Goal: Use online tool/utility: Utilize a website feature to perform a specific function

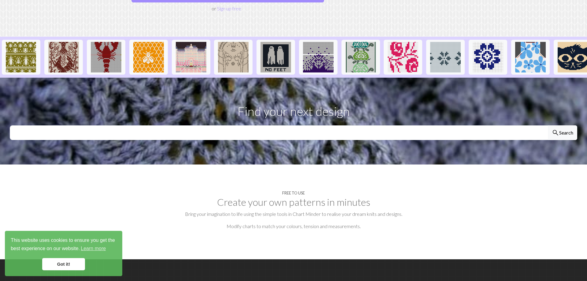
scroll to position [31, 0]
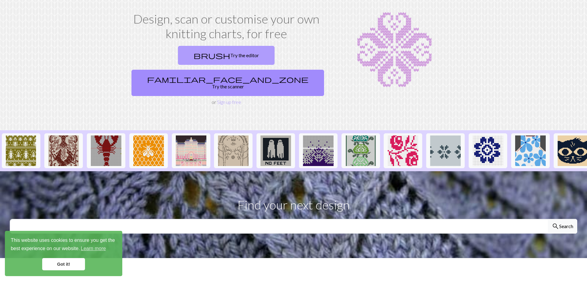
click at [188, 56] on link "brush Try the editor" at bounding box center [226, 55] width 97 height 19
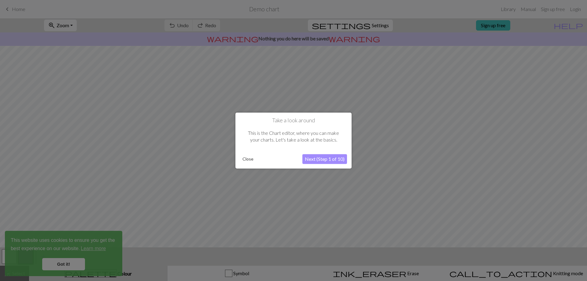
click at [335, 162] on button "Next (Step 1 of 10)" at bounding box center [324, 159] width 45 height 10
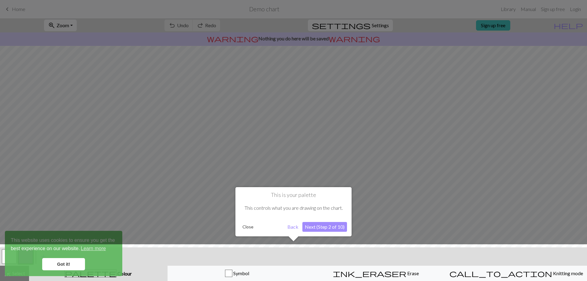
click at [331, 227] on button "Next (Step 2 of 10)" at bounding box center [324, 227] width 45 height 10
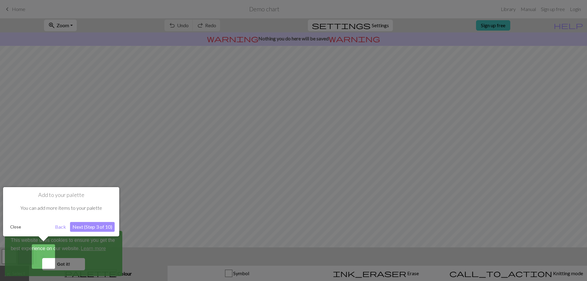
click at [92, 228] on button "Next (Step 3 of 10)" at bounding box center [92, 227] width 45 height 10
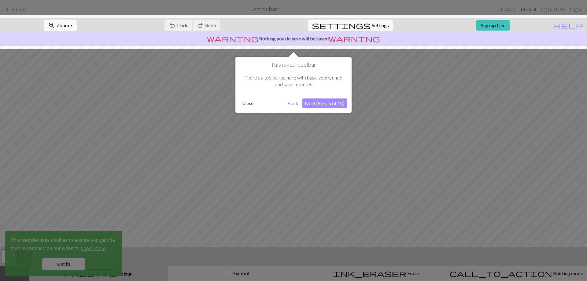
click at [316, 103] on button "Next (Step 5 of 10)" at bounding box center [324, 103] width 45 height 10
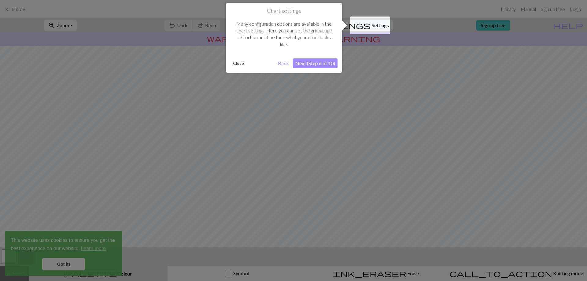
click at [325, 64] on button "Next (Step 6 of 10)" at bounding box center [315, 63] width 45 height 10
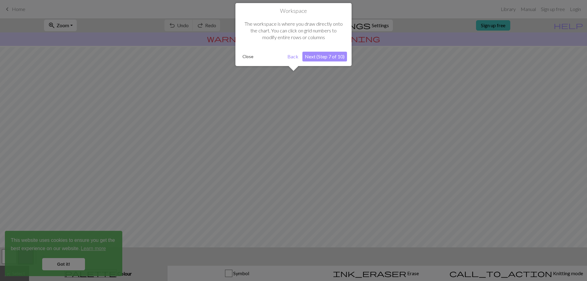
scroll to position [22, 0]
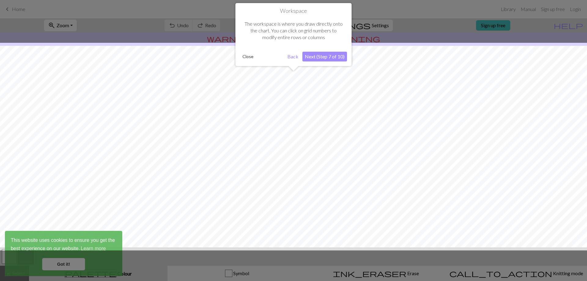
click at [327, 59] on button "Next (Step 7 of 10)" at bounding box center [324, 57] width 45 height 10
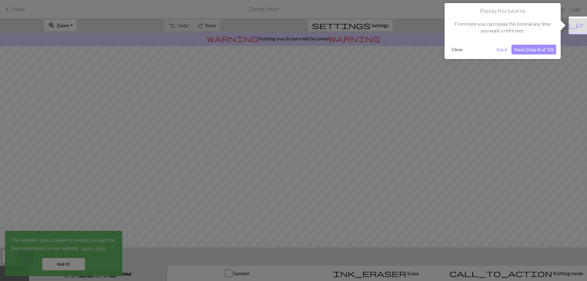
click at [537, 54] on button "Next (Step 8 of 10)" at bounding box center [533, 50] width 45 height 10
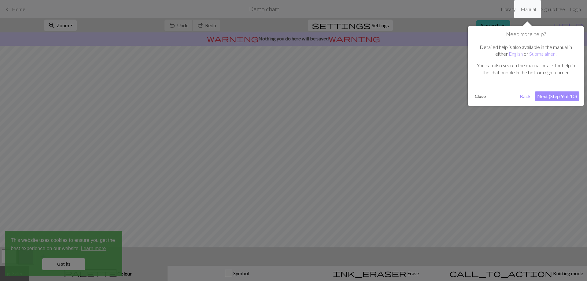
click at [542, 94] on button "Next (Step 9 of 10)" at bounding box center [556, 96] width 45 height 10
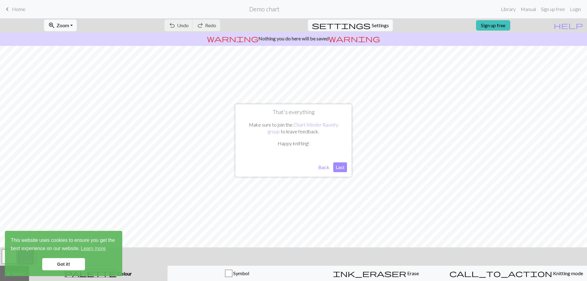
click at [339, 167] on button "Last" at bounding box center [340, 167] width 14 height 10
click at [188, 24] on span "Undo" at bounding box center [183, 25] width 12 height 6
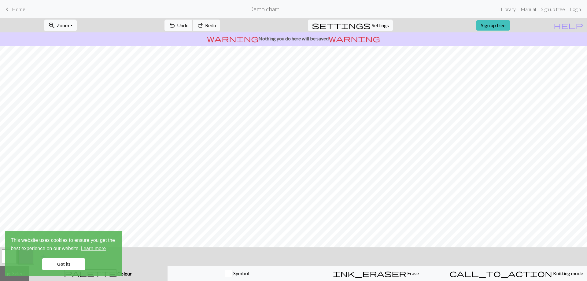
click at [188, 24] on span "Undo" at bounding box center [183, 25] width 12 height 6
click at [210, 24] on div "undo Undo Undo redo Redo Redo" at bounding box center [192, 25] width 65 height 14
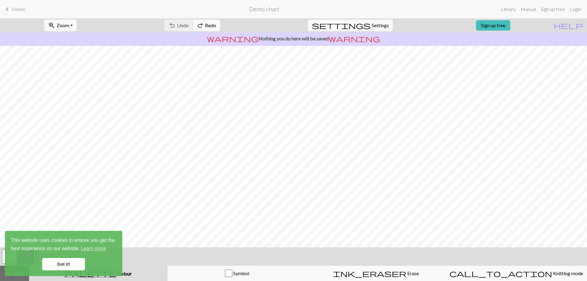
click at [210, 24] on div "undo Undo Undo redo Redo Redo" at bounding box center [192, 25] width 65 height 14
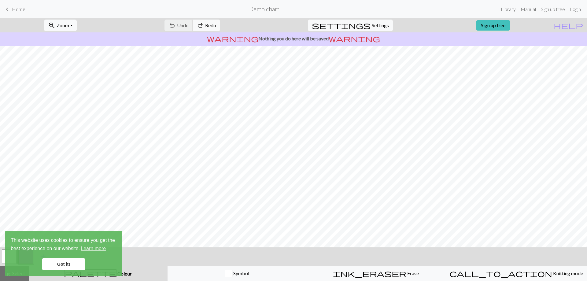
click at [210, 24] on div "undo Undo Undo redo Redo Redo" at bounding box center [192, 25] width 65 height 14
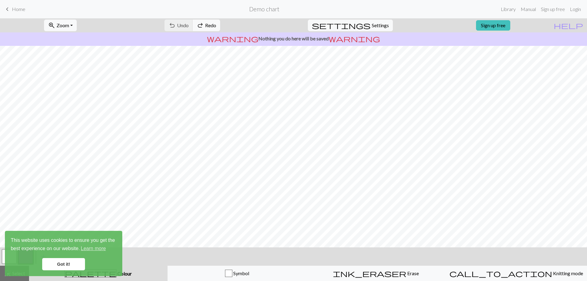
click at [69, 265] on link "Got it!" at bounding box center [63, 264] width 43 height 12
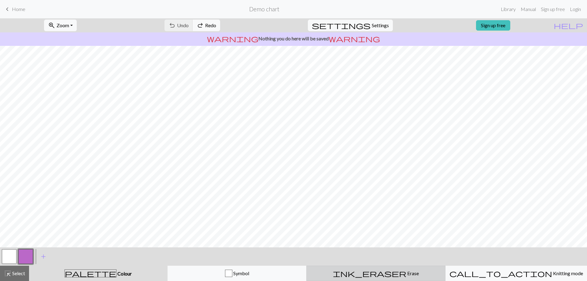
click at [364, 274] on div "ink_eraser Erase Erase" at bounding box center [375, 272] width 131 height 7
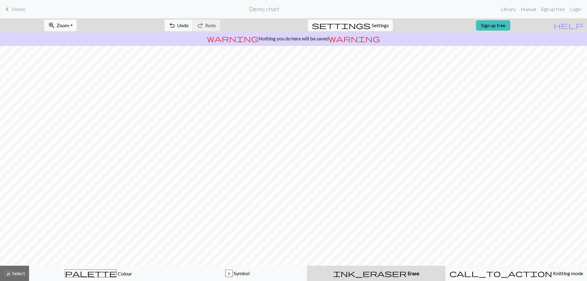
click at [377, 25] on span "Settings" at bounding box center [379, 25] width 17 height 7
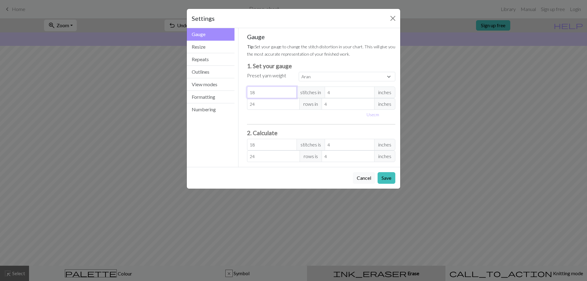
click at [279, 90] on input "18" at bounding box center [272, 92] width 50 height 12
click at [383, 93] on span "inches" at bounding box center [384, 92] width 21 height 12
click at [383, 92] on span "inches" at bounding box center [384, 92] width 21 height 12
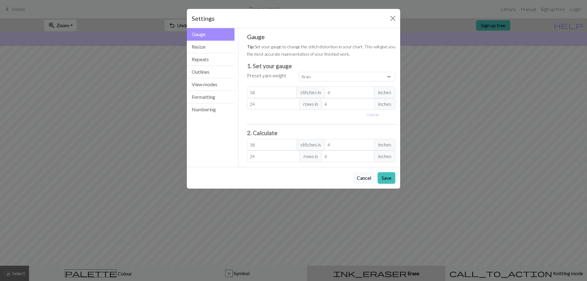
click at [383, 92] on span "inches" at bounding box center [384, 92] width 21 height 12
click at [298, 72] on select "Custom Square Lace Light Fingering Fingering Sport Double knit Worsted Aran Bul…" at bounding box center [346, 76] width 97 height 9
select select "square"
click option "Square" at bounding box center [0, 0] width 0 height 0
type input "32"
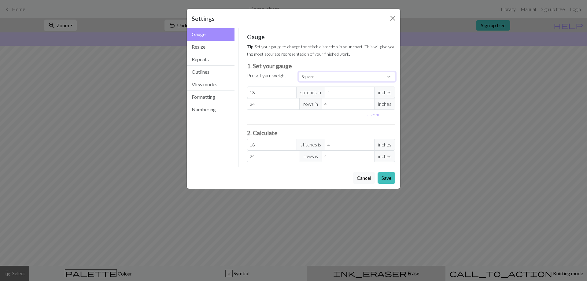
type input "32"
click at [298, 72] on select "Custom Square Lace Light Fingering Fingering Sport Double knit Worsted Aran Bul…" at bounding box center [346, 76] width 97 height 9
select select "custom"
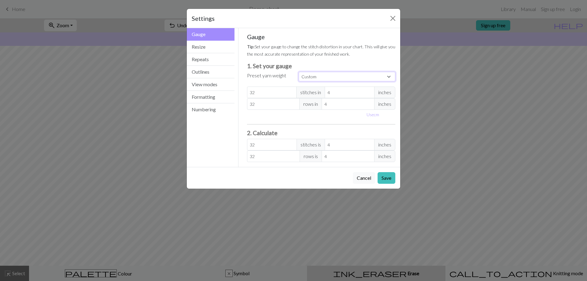
click option "Custom" at bounding box center [0, 0] width 0 height 0
click at [269, 92] on input "32" at bounding box center [272, 92] width 50 height 12
click at [373, 115] on button "Use cm" at bounding box center [373, 114] width 18 height 9
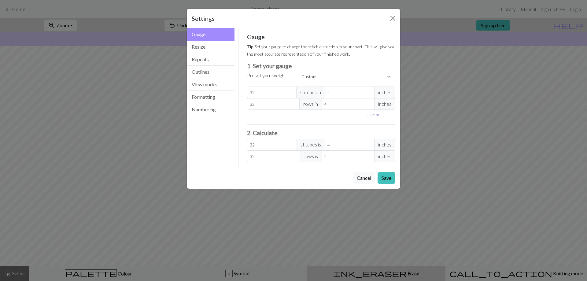
type input "10.16"
drag, startPoint x: 348, startPoint y: 92, endPoint x: 331, endPoint y: 93, distance: 17.1
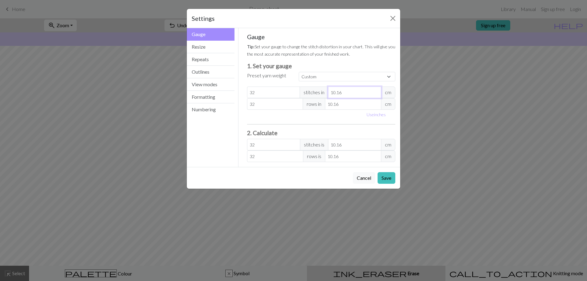
click at [331, 93] on input "10.16" at bounding box center [354, 92] width 53 height 12
type input "1"
type input "325.12"
type input "10"
type input "32.51"
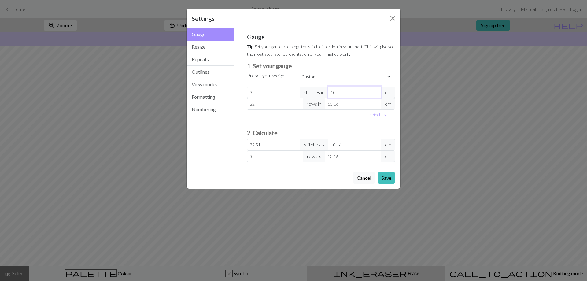
type input "10"
drag, startPoint x: 345, startPoint y: 102, endPoint x: 327, endPoint y: 105, distance: 17.9
click at [327, 105] on input "10.16" at bounding box center [353, 104] width 56 height 12
type input "1"
type input "325.12"
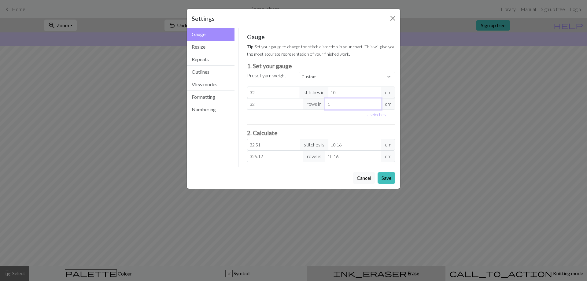
type input "10"
type input "32.51"
type input "10"
drag, startPoint x: 349, startPoint y: 142, endPoint x: 324, endPoint y: 142, distance: 25.7
click at [328, 142] on input "10.16" at bounding box center [354, 145] width 53 height 12
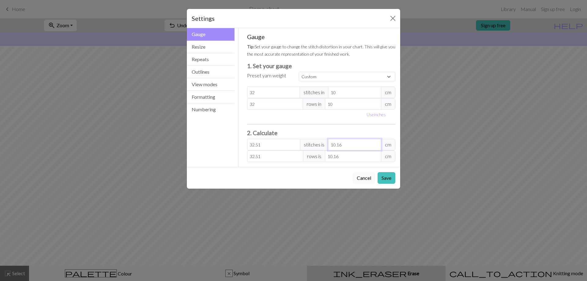
type input "3.2"
type input "1"
type input "32"
type input "10"
drag, startPoint x: 347, startPoint y: 159, endPoint x: 319, endPoint y: 148, distance: 30.4
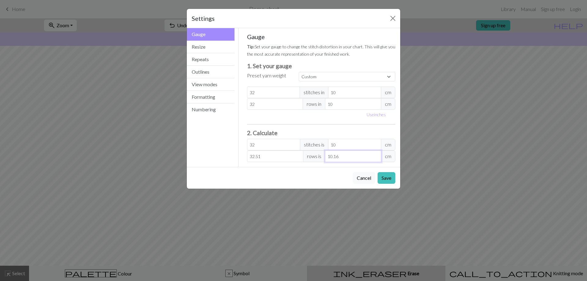
click at [325, 152] on input "10.16" at bounding box center [353, 156] width 56 height 12
type input "3.2"
type input "1"
type input "32"
type input "10"
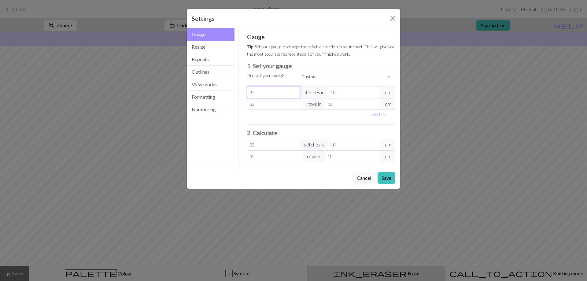
click at [269, 92] on input "32" at bounding box center [273, 92] width 53 height 12
type input "2"
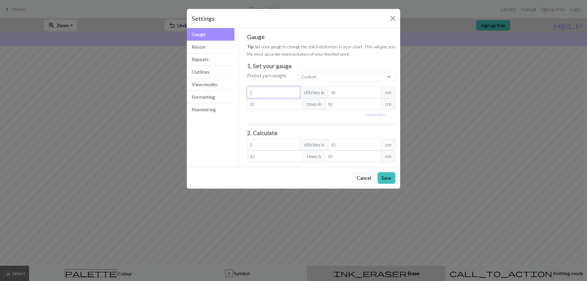
type input "23"
drag, startPoint x: 271, startPoint y: 100, endPoint x: 252, endPoint y: 102, distance: 19.1
click at [252, 102] on input "32" at bounding box center [275, 104] width 56 height 12
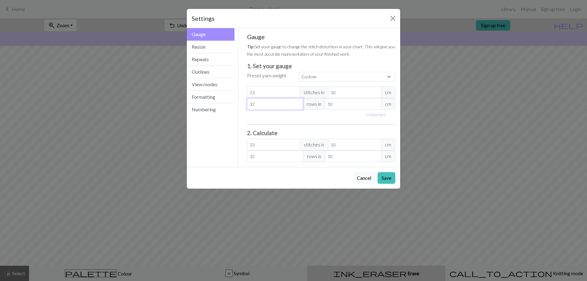
type input "30"
drag, startPoint x: 285, startPoint y: 145, endPoint x: 223, endPoint y: 150, distance: 62.3
click at [247, 150] on input "23" at bounding box center [273, 145] width 53 height 12
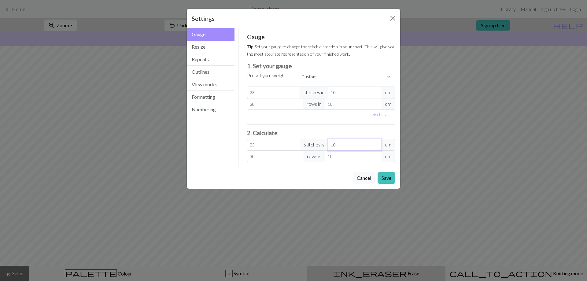
click at [338, 144] on input "10" at bounding box center [354, 145] width 53 height 12
type input "9.2"
type input "4"
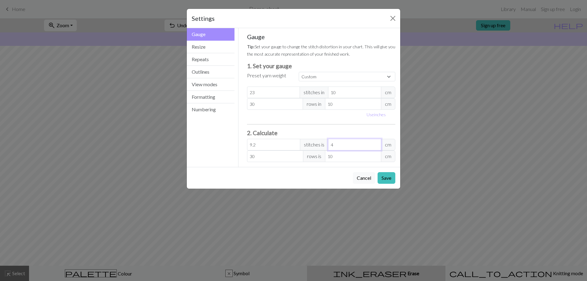
type input "101.2"
type input "44"
type input "9.2"
type input "4"
type input "0"
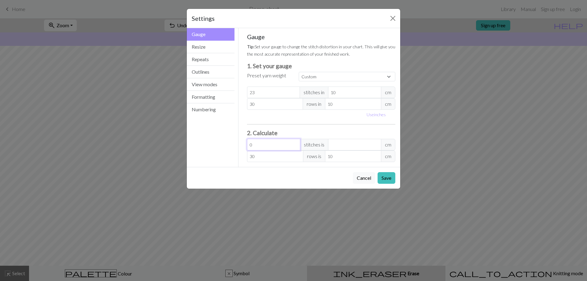
drag, startPoint x: 269, startPoint y: 145, endPoint x: 239, endPoint y: 139, distance: 30.9
click at [247, 139] on input "0" at bounding box center [273, 145] width 53 height 12
click at [261, 154] on input "30" at bounding box center [275, 156] width 56 height 12
drag, startPoint x: 250, startPoint y: 153, endPoint x: 241, endPoint y: 154, distance: 9.2
click at [247, 153] on input "30" at bounding box center [275, 156] width 56 height 12
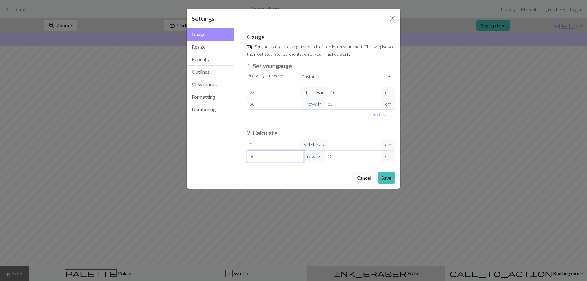
type input "4"
type input "1.33"
type input "45"
type input "15"
type input "45"
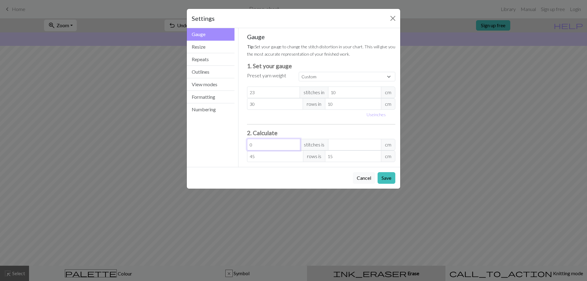
click at [269, 142] on input "0" at bounding box center [273, 145] width 53 height 12
type input "4"
type input "1.74"
type input "40"
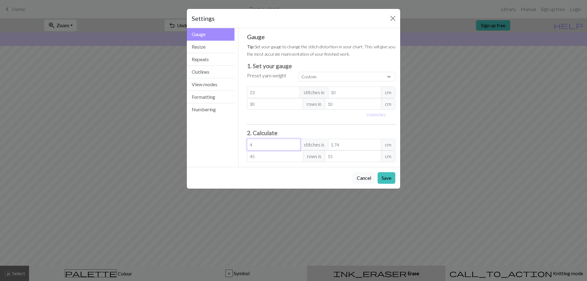
type input "17.39"
drag, startPoint x: 269, startPoint y: 145, endPoint x: 200, endPoint y: 141, distance: 69.2
click at [247, 141] on input "40" at bounding box center [273, 145] width 53 height 12
type input "3"
type input "1.3"
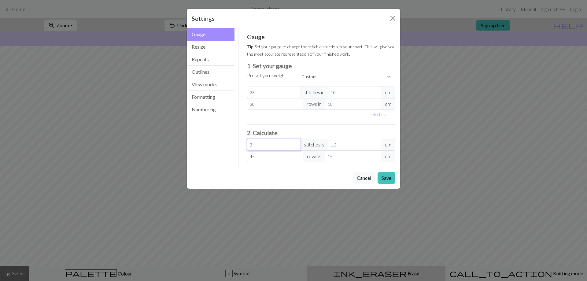
type input "38"
type input "16.52"
type input "3"
type input "1.3"
type input "0"
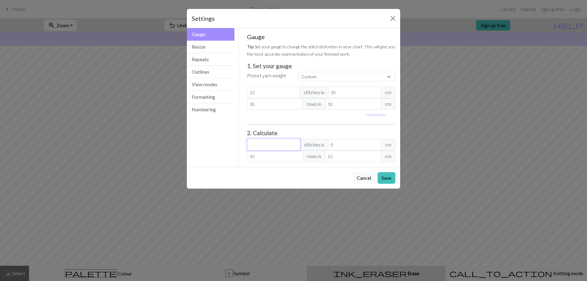
type input "3"
type input "1.3"
type input "36"
type input "15.65"
type input "3"
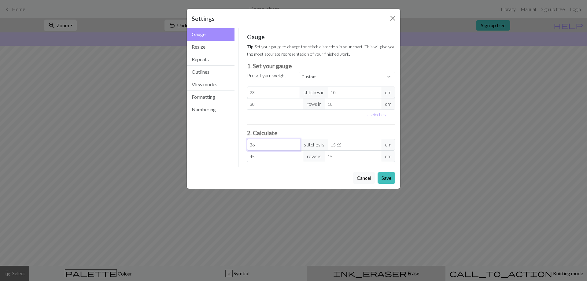
type input "1.3"
type input "0"
type input "3"
type input "1.3"
type input "34"
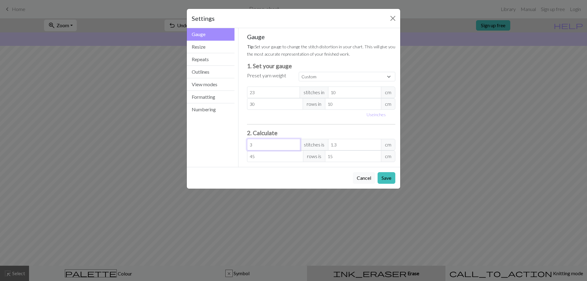
type input "14.78"
type input "3"
type input "1.3"
type input "35"
type input "15.22"
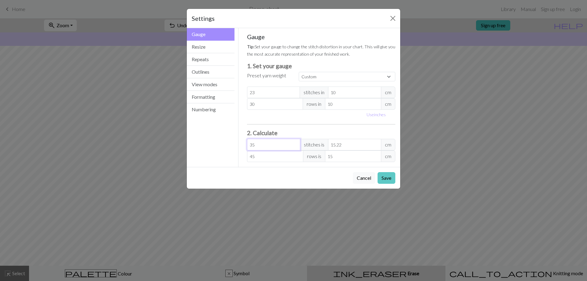
type input "35"
click at [387, 180] on button "Save" at bounding box center [386, 178] width 18 height 12
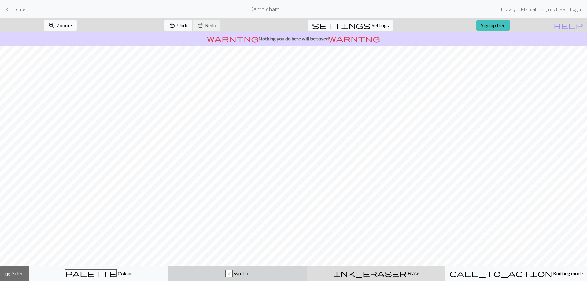
click at [249, 276] on span "Symbol" at bounding box center [240, 273] width 17 height 6
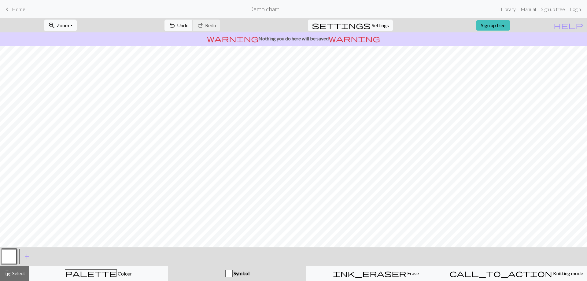
click at [10, 254] on button "button" at bounding box center [9, 256] width 15 height 15
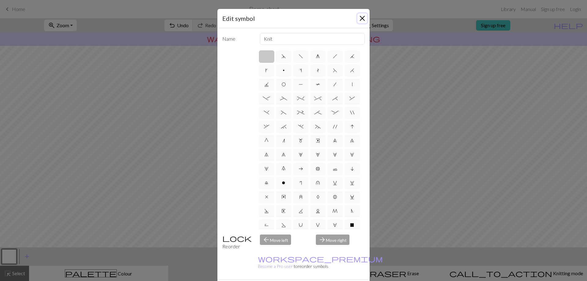
click at [363, 19] on button "Close" at bounding box center [362, 18] width 10 height 10
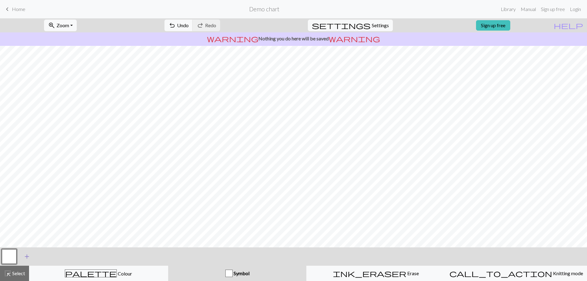
click at [27, 253] on span "add" at bounding box center [26, 256] width 7 height 9
click at [29, 258] on button "button" at bounding box center [25, 256] width 15 height 15
click at [15, 257] on button "button" at bounding box center [9, 256] width 15 height 15
click at [28, 258] on button "button" at bounding box center [25, 256] width 15 height 15
click at [13, 253] on button "button" at bounding box center [9, 256] width 15 height 15
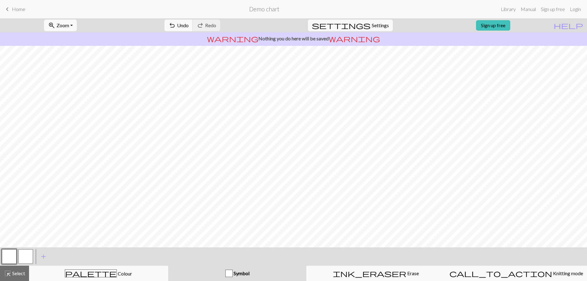
click at [228, 273] on div "button" at bounding box center [228, 272] width 7 height 7
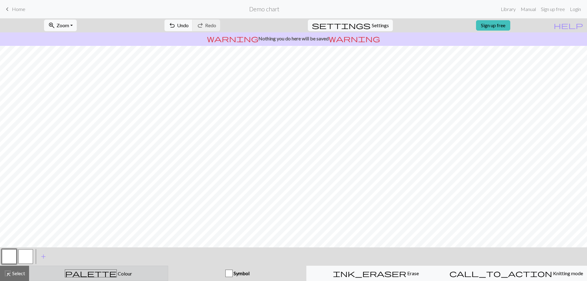
click at [129, 276] on div "palette Colour Colour" at bounding box center [98, 273] width 131 height 8
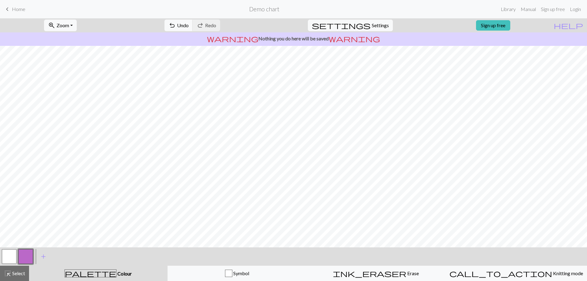
click at [22, 258] on button "button" at bounding box center [25, 256] width 15 height 15
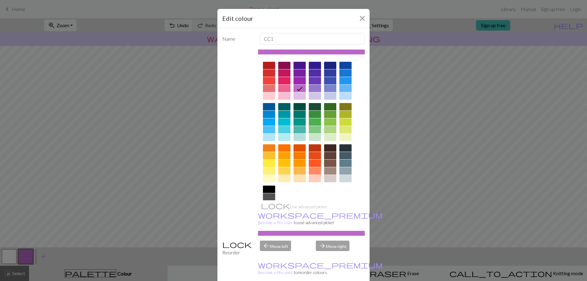
click at [269, 67] on div at bounding box center [269, 65] width 12 height 7
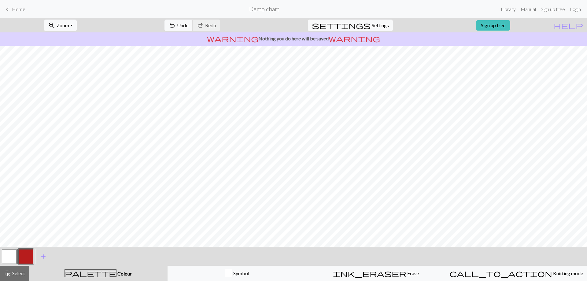
click at [10, 257] on button "button" at bounding box center [9, 256] width 15 height 15
click at [28, 256] on button "button" at bounding box center [25, 256] width 15 height 15
click at [44, 256] on span "add" at bounding box center [43, 256] width 7 height 9
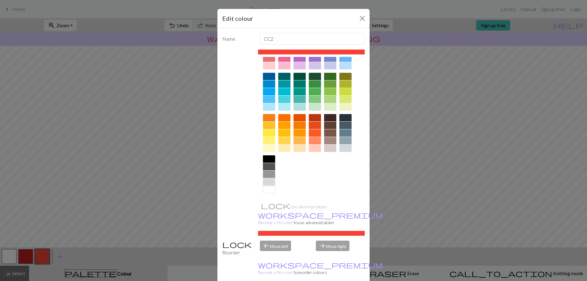
scroll to position [0, 0]
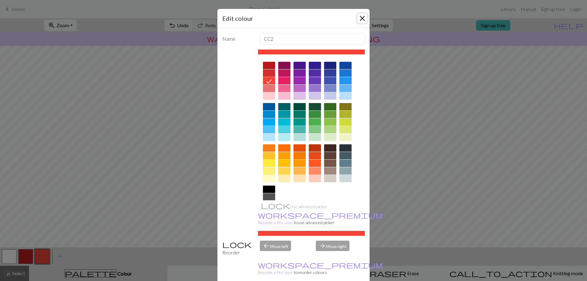
click at [359, 20] on button "Close" at bounding box center [362, 18] width 10 height 10
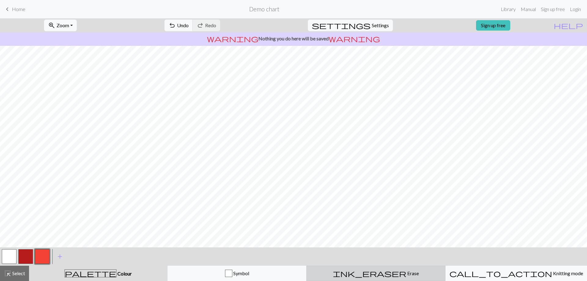
click at [397, 278] on button "ink_eraser Erase Erase" at bounding box center [375, 272] width 139 height 15
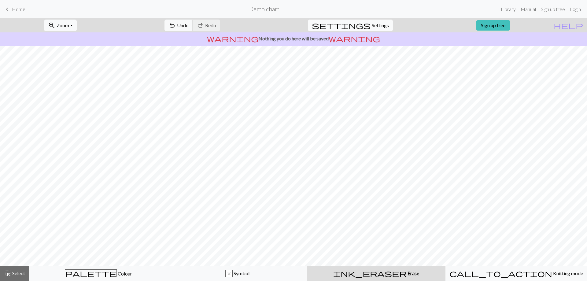
click at [387, 25] on button "settings Settings" at bounding box center [350, 26] width 85 height 12
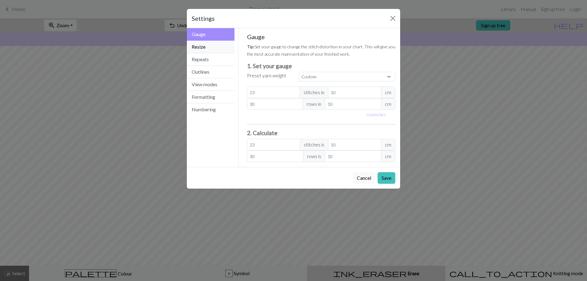
click at [212, 45] on button "Resize" at bounding box center [211, 47] width 48 height 13
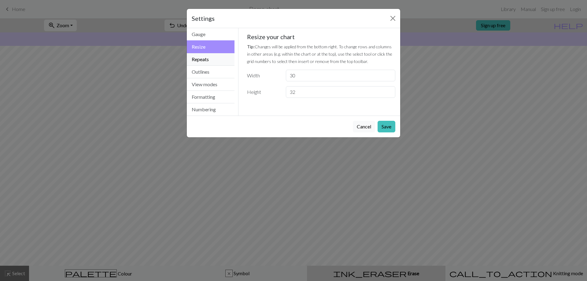
click at [210, 59] on button "Repeats" at bounding box center [211, 59] width 48 height 13
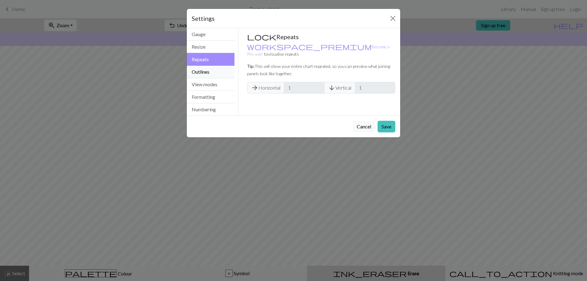
click at [210, 73] on button "Outlines" at bounding box center [211, 72] width 48 height 13
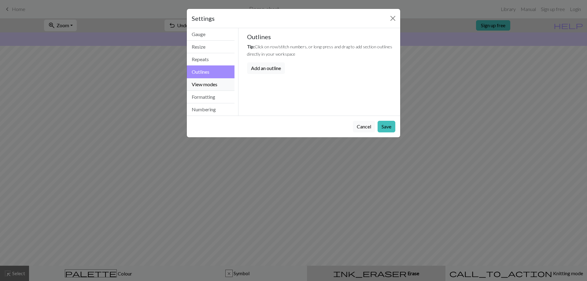
click at [210, 84] on button "View modes" at bounding box center [211, 84] width 48 height 13
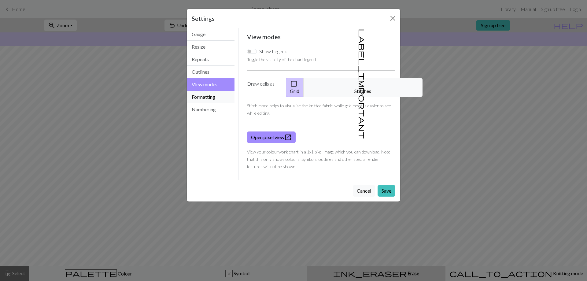
click at [210, 97] on button "Formatting" at bounding box center [211, 97] width 48 height 13
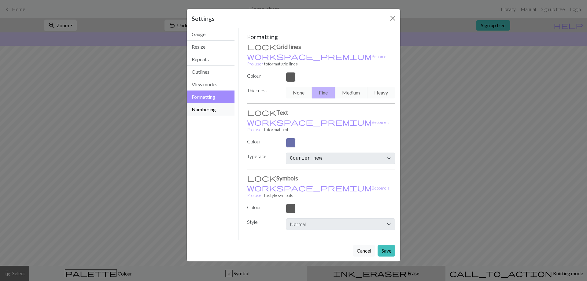
click at [211, 108] on button "Numbering" at bounding box center [211, 109] width 48 height 12
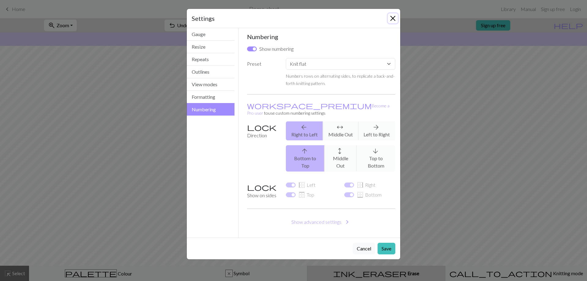
click at [389, 17] on button "Close" at bounding box center [393, 18] width 10 height 10
